Goal: Task Accomplishment & Management: Manage account settings

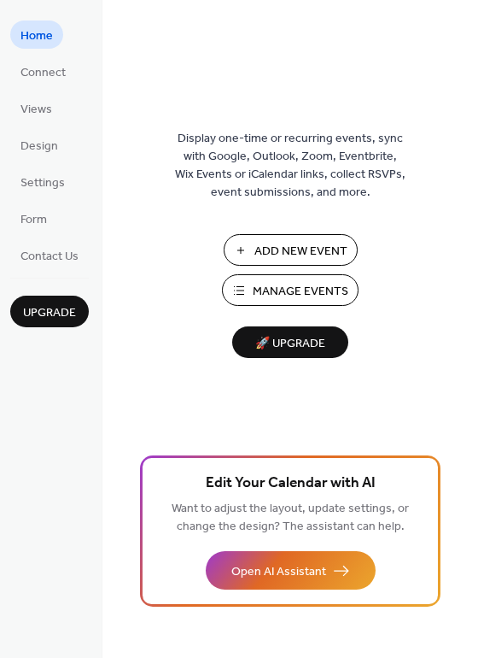
click at [254, 290] on span "Manage Events" at bounding box center [301, 292] width 96 height 18
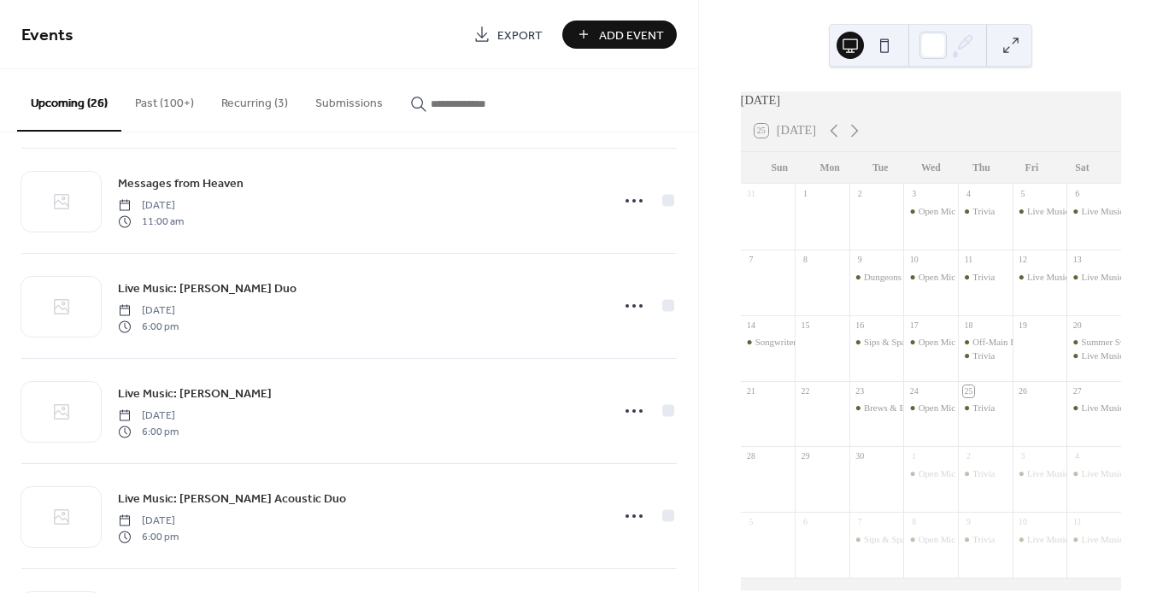
scroll to position [1584, 0]
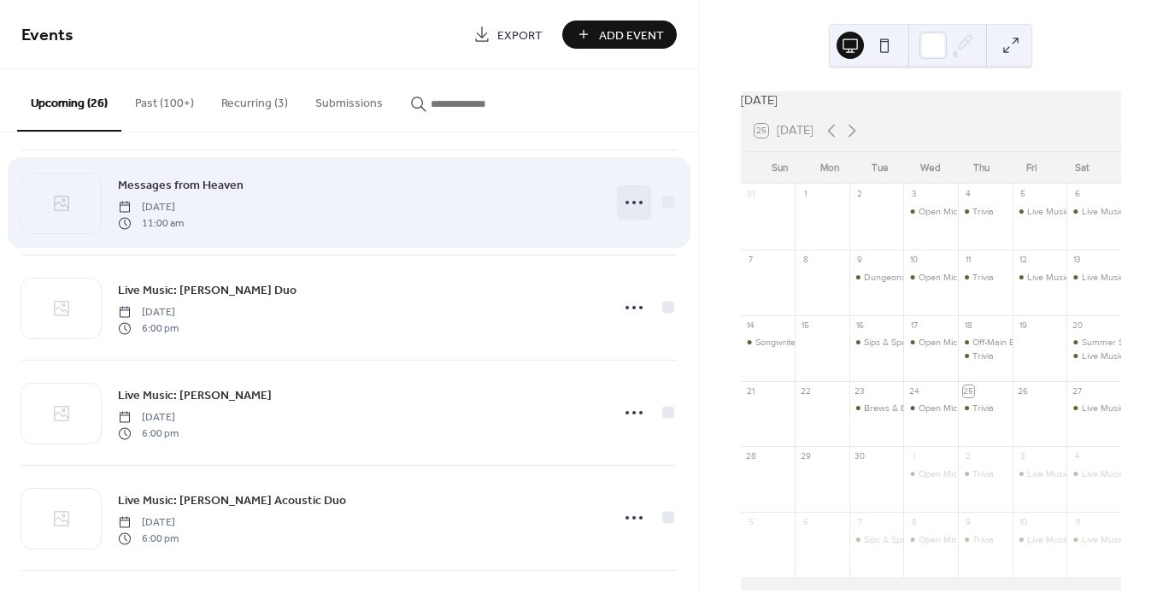
click at [630, 201] on icon at bounding box center [633, 202] width 27 height 27
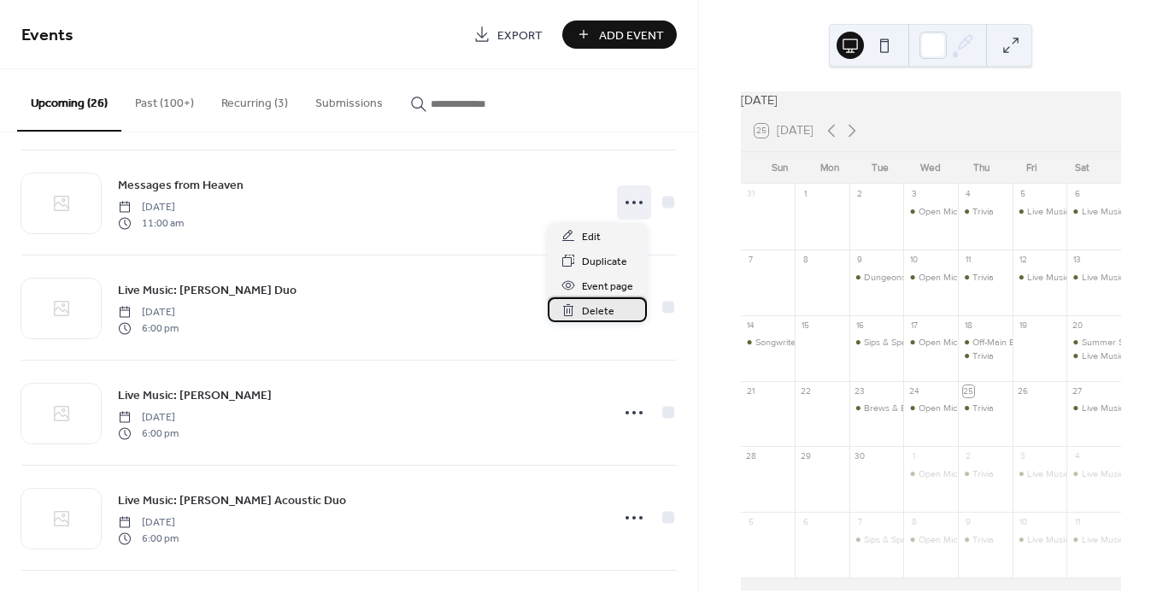
click at [579, 314] on div "Delete" at bounding box center [597, 309] width 99 height 25
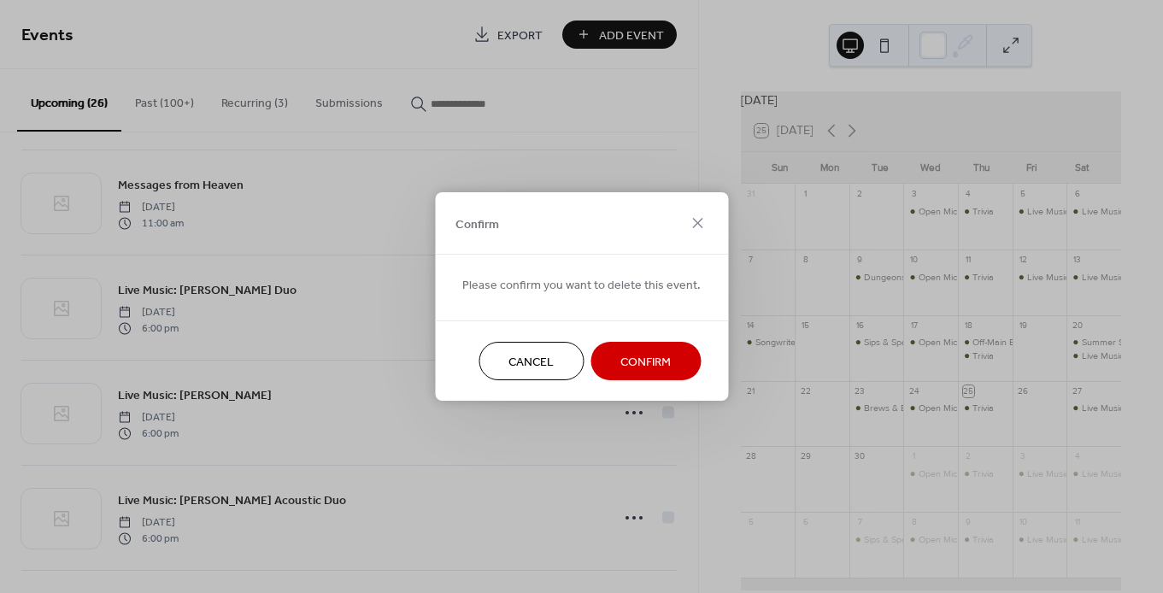
click at [653, 369] on span "Confirm" at bounding box center [645, 363] width 50 height 18
